Goal: Browse casually

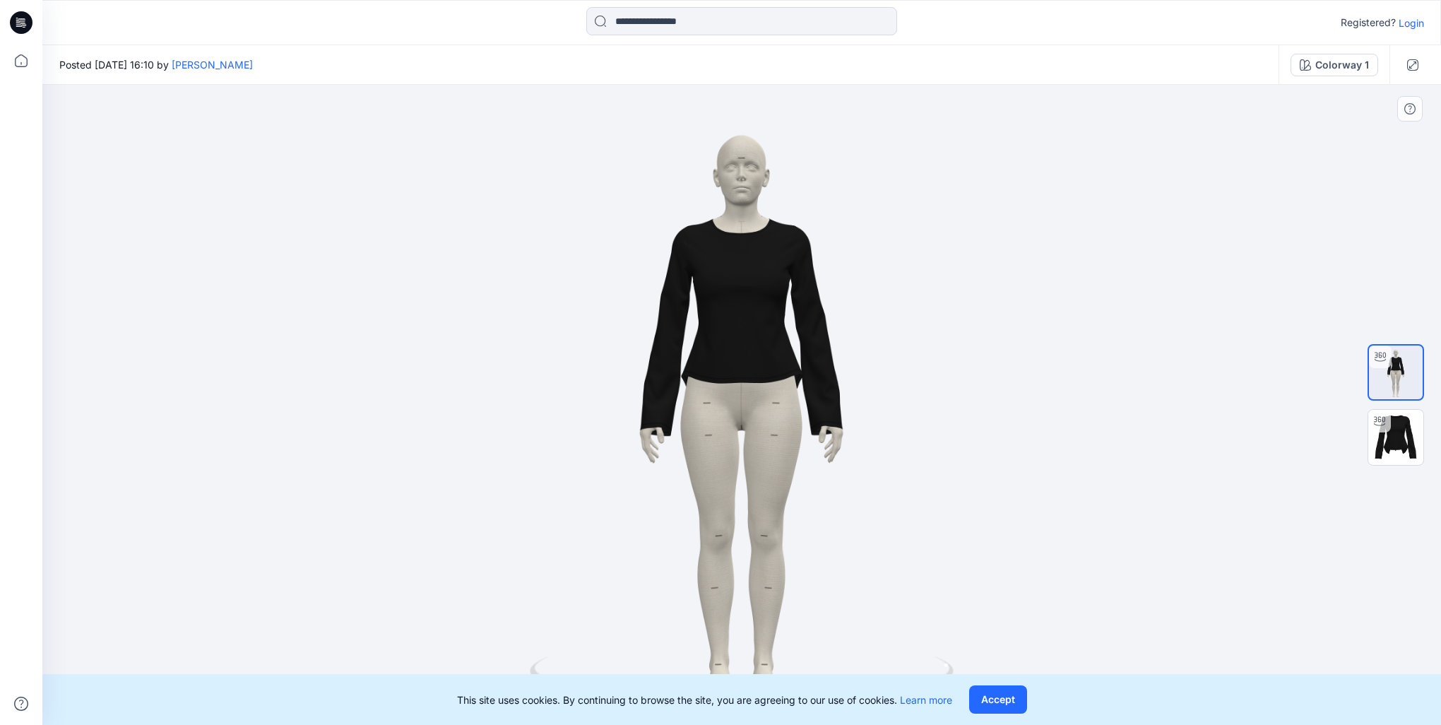
drag, startPoint x: 742, startPoint y: 429, endPoint x: 781, endPoint y: 384, distance: 60.6
click at [781, 384] on div at bounding box center [741, 405] width 1399 height 640
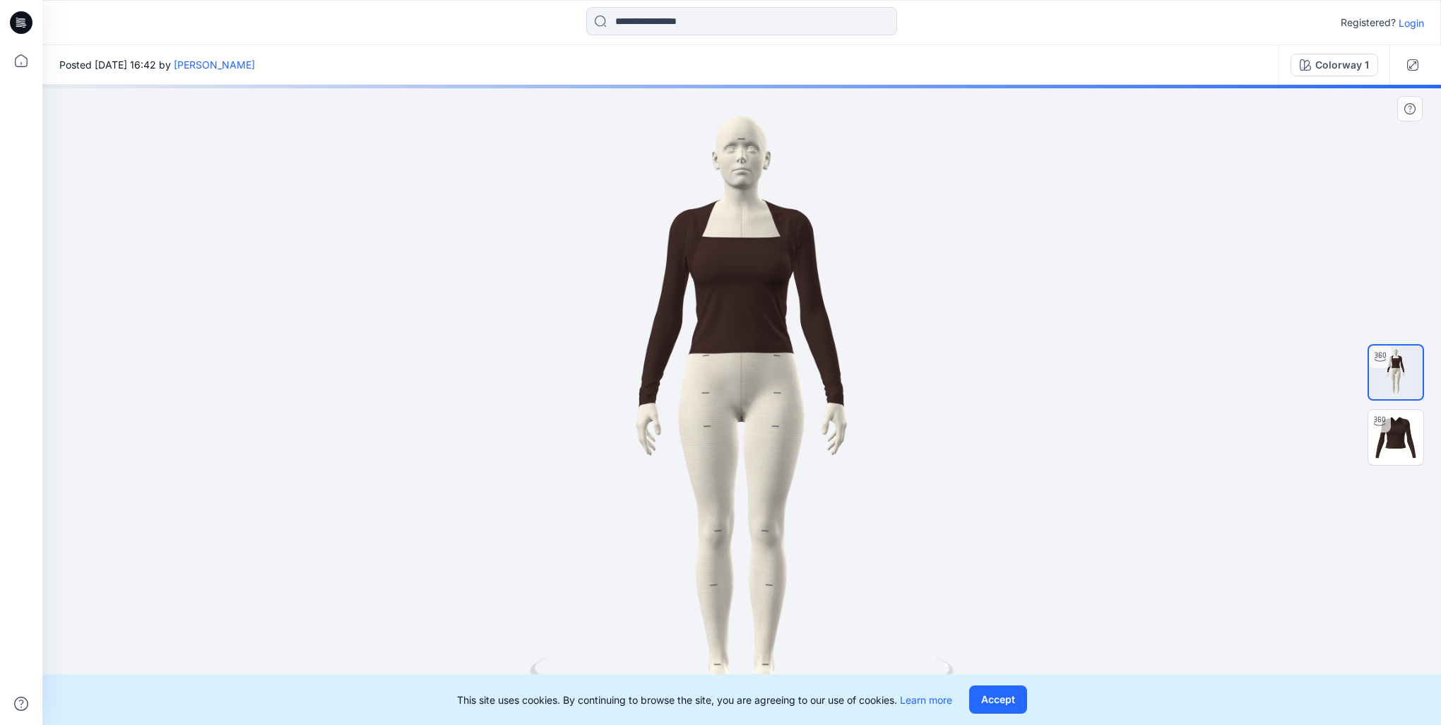
drag, startPoint x: 715, startPoint y: 367, endPoint x: 853, endPoint y: 344, distance: 139.7
click at [853, 344] on div at bounding box center [741, 405] width 1399 height 640
click at [853, 341] on div at bounding box center [741, 405] width 1399 height 640
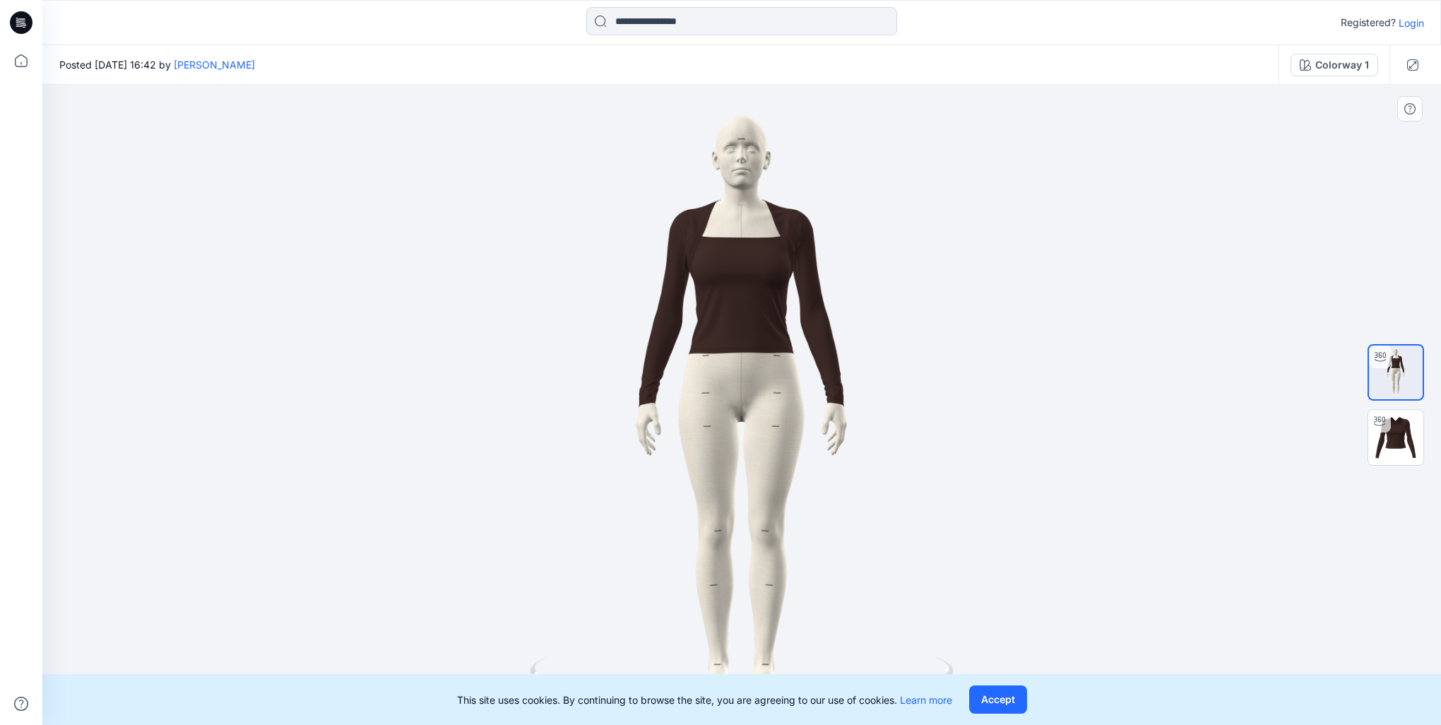
drag, startPoint x: 854, startPoint y: 326, endPoint x: 585, endPoint y: 348, distance: 269.9
click at [585, 348] on div at bounding box center [741, 405] width 1399 height 640
